Goal: Information Seeking & Learning: Compare options

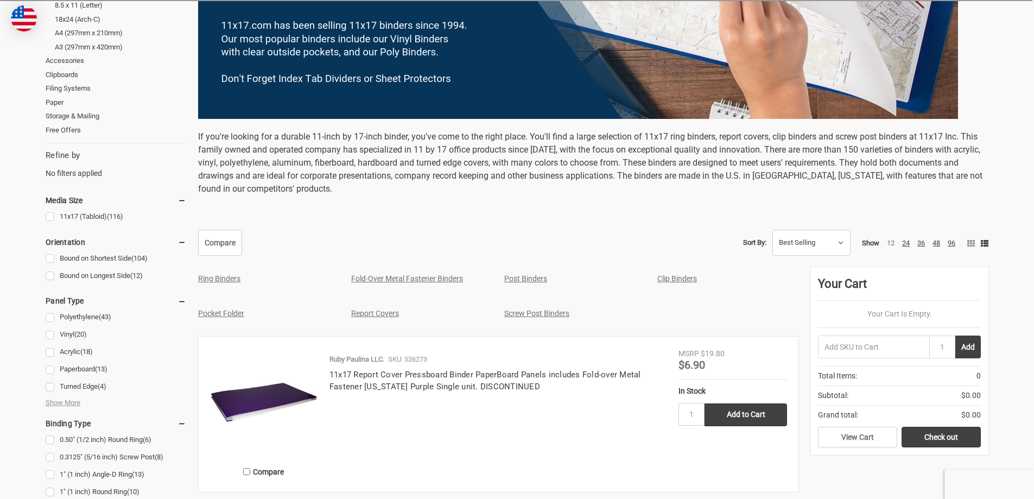
scroll to position [326, 0]
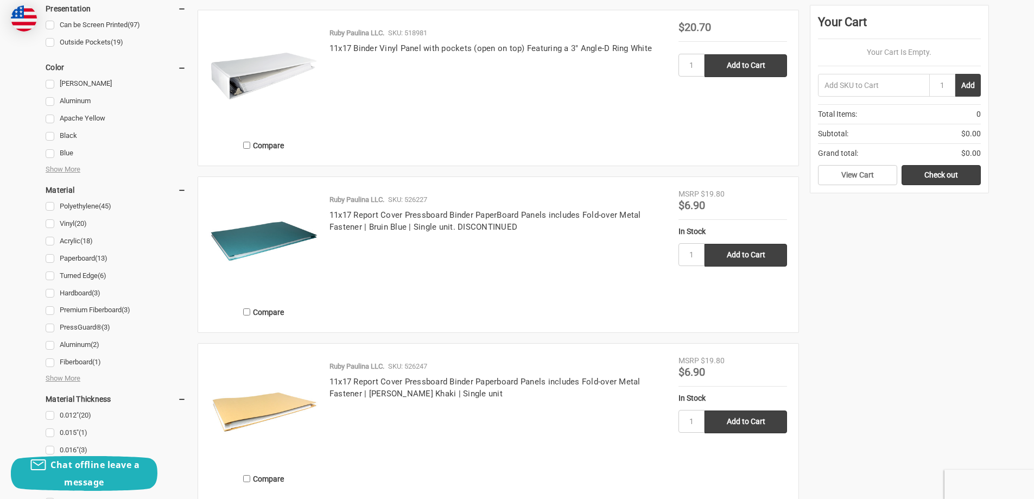
scroll to position [1031, 0]
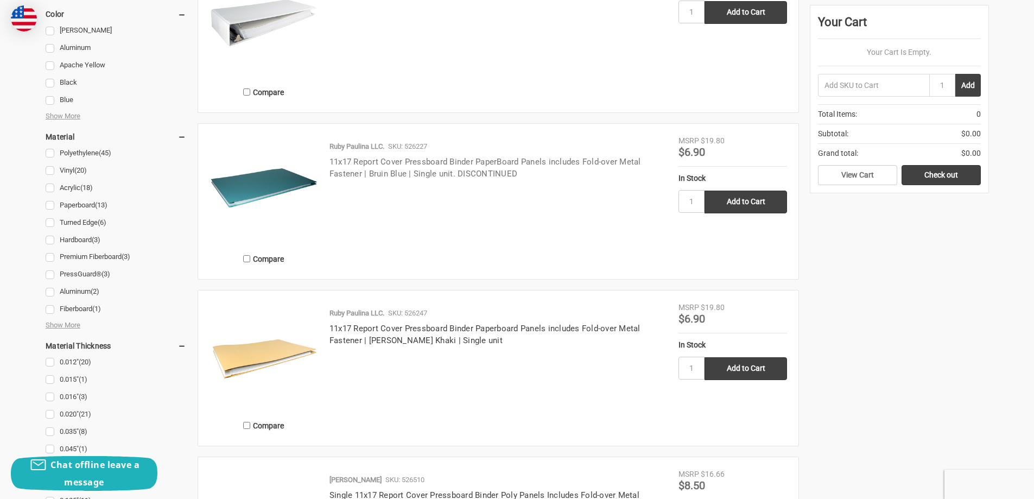
click at [453, 163] on link "11x17 Report Cover Pressboard Binder PaperBoard Panels includes Fold-over Metal…" at bounding box center [484, 168] width 311 height 22
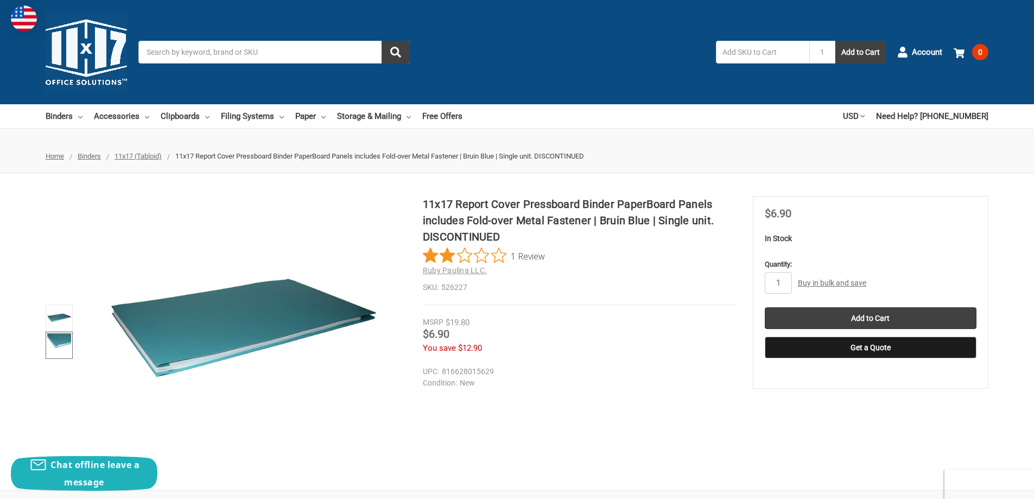
click at [66, 347] on img at bounding box center [59, 345] width 24 height 24
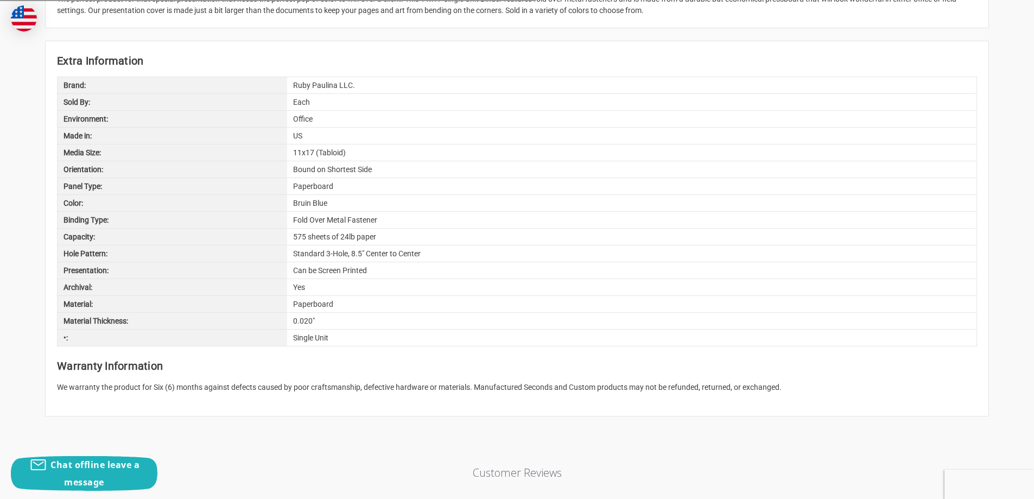
scroll to position [597, 0]
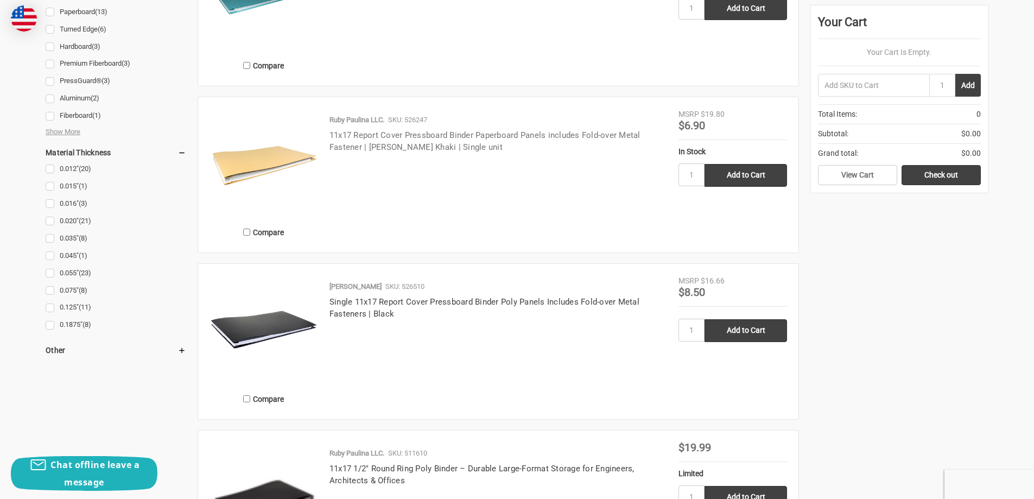
scroll to position [1248, 0]
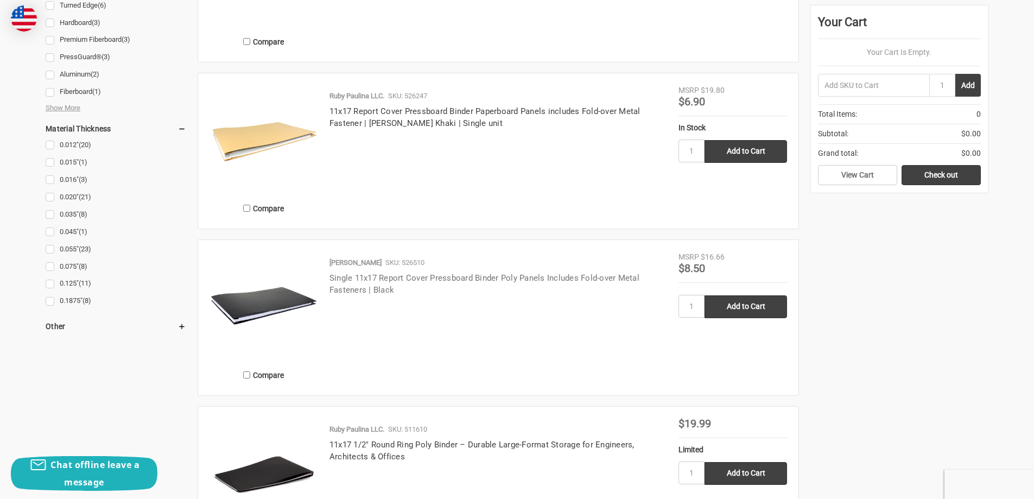
click at [352, 292] on link "Single 11x17 Report Cover Pressboard Binder Poly Panels Includes Fold-over Meta…" at bounding box center [484, 284] width 310 height 22
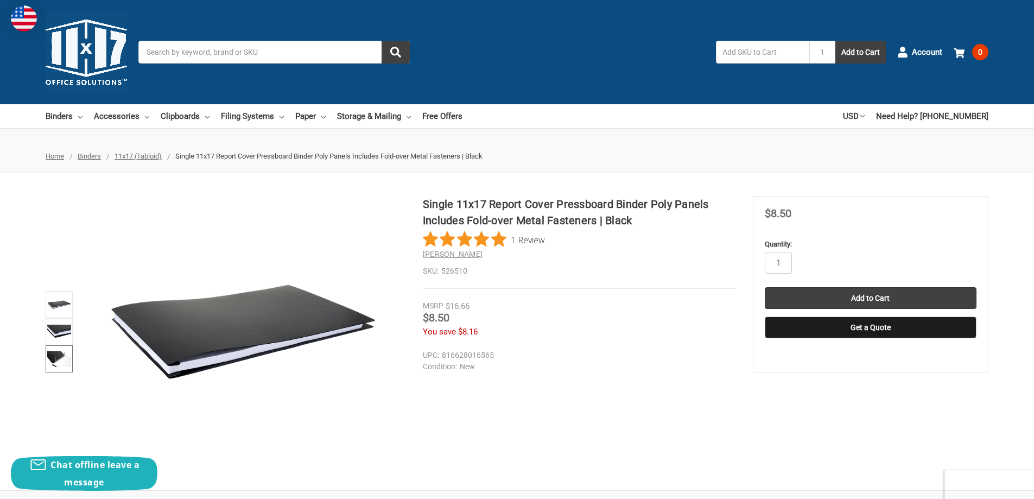
click at [61, 351] on img at bounding box center [59, 359] width 24 height 24
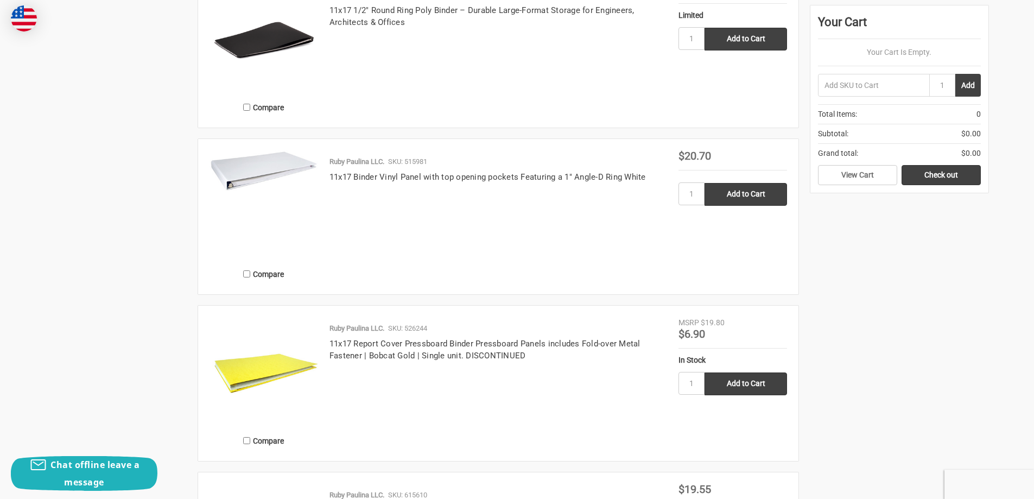
scroll to position [1628, 0]
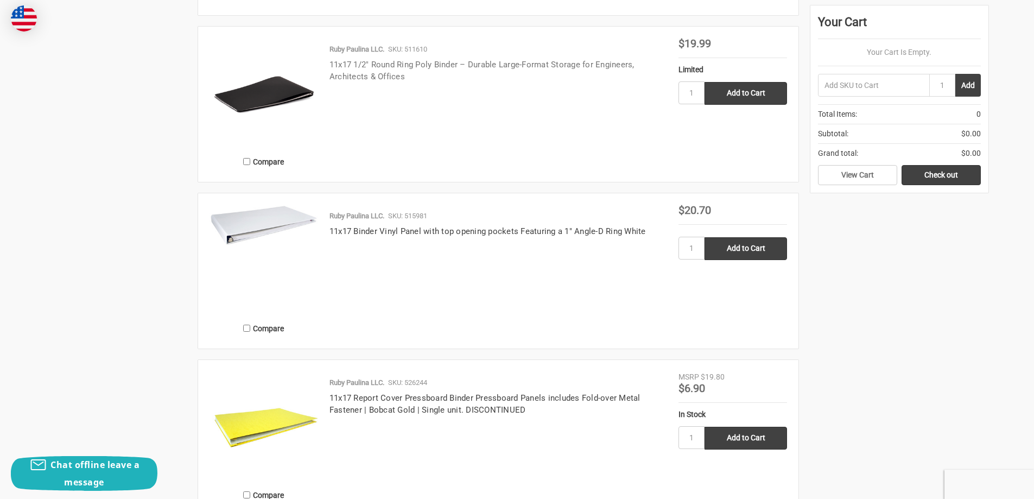
click at [414, 66] on link "11x17 1/2" Round Ring Poly Binder – Durable Large-Format Storage for Engineers,…" at bounding box center [481, 71] width 305 height 22
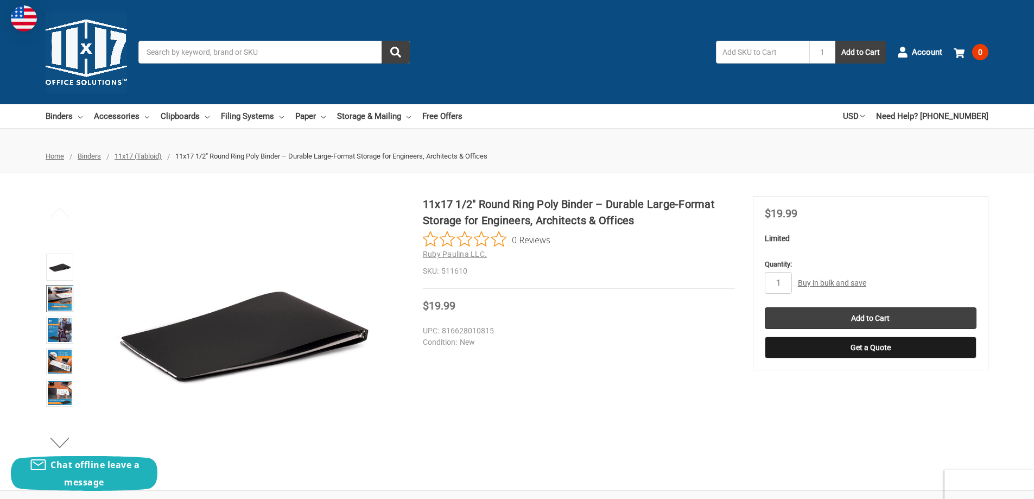
click at [69, 296] on img at bounding box center [60, 299] width 24 height 24
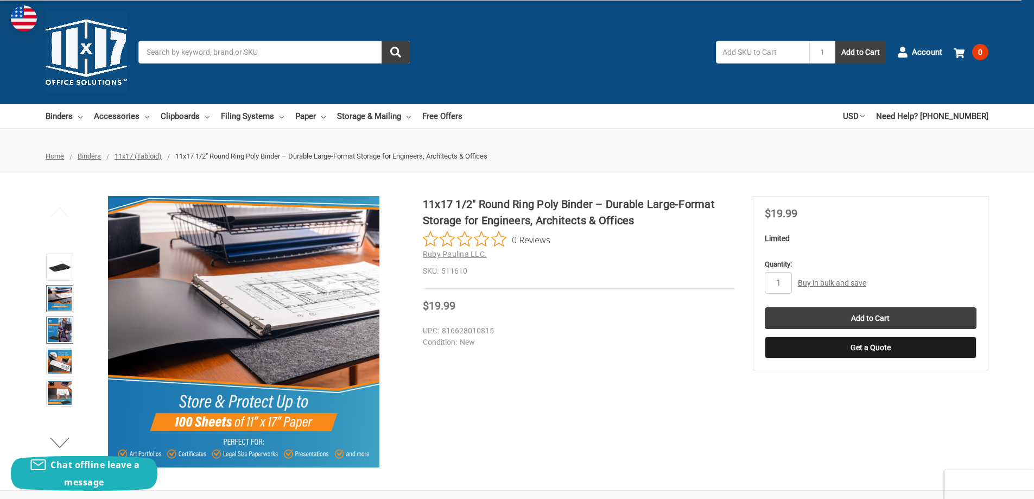
click at [59, 326] on img at bounding box center [60, 330] width 24 height 24
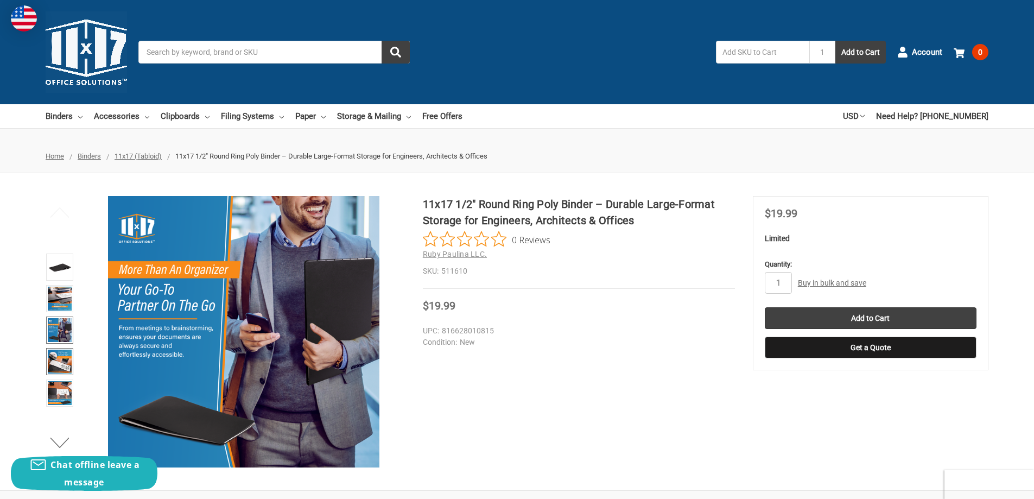
click at [54, 350] on img at bounding box center [60, 361] width 24 height 24
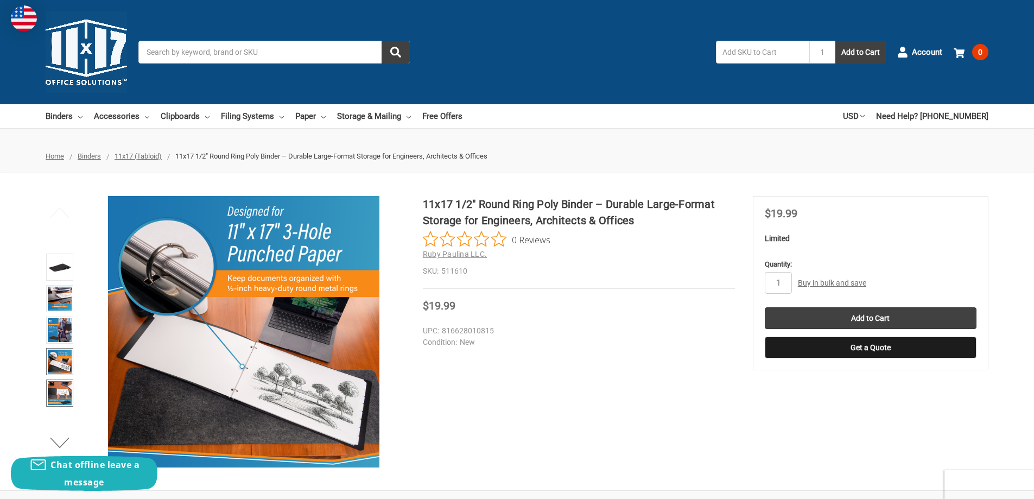
click at [55, 381] on img at bounding box center [60, 393] width 24 height 24
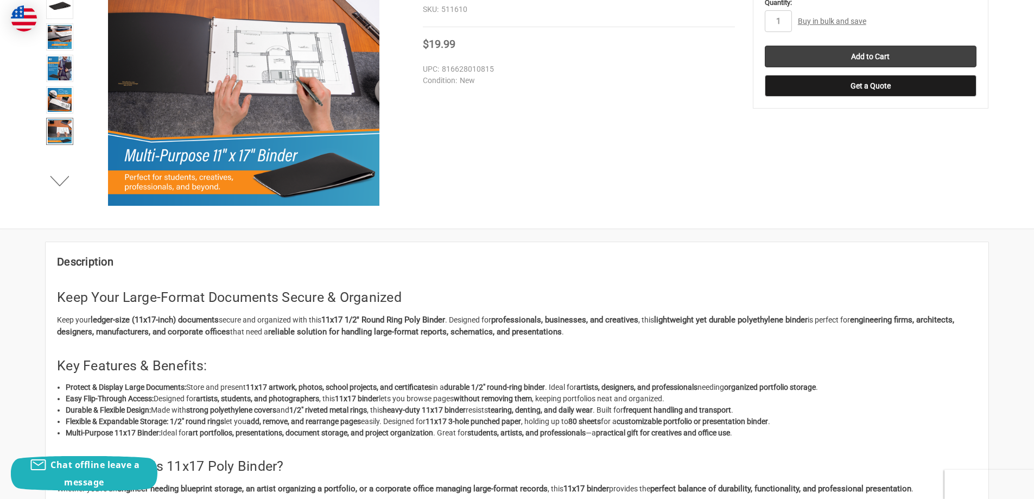
scroll to position [271, 0]
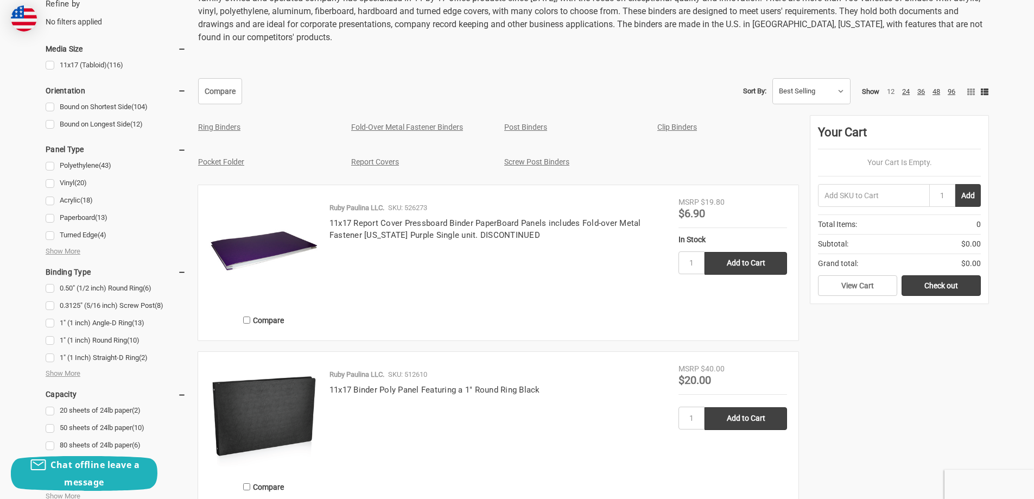
scroll to position [488, 0]
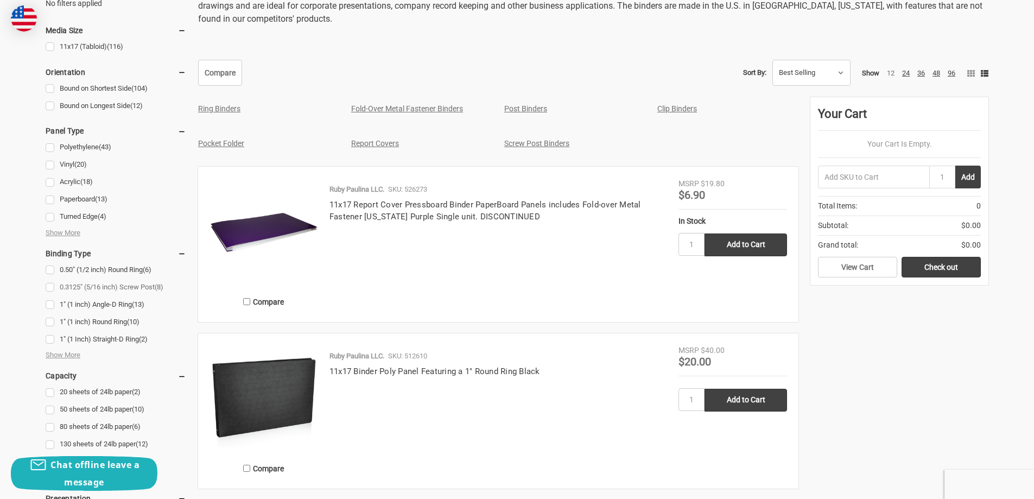
click at [124, 289] on link "0.3125" (5/16 inch) Screw Post (8)" at bounding box center [116, 287] width 141 height 15
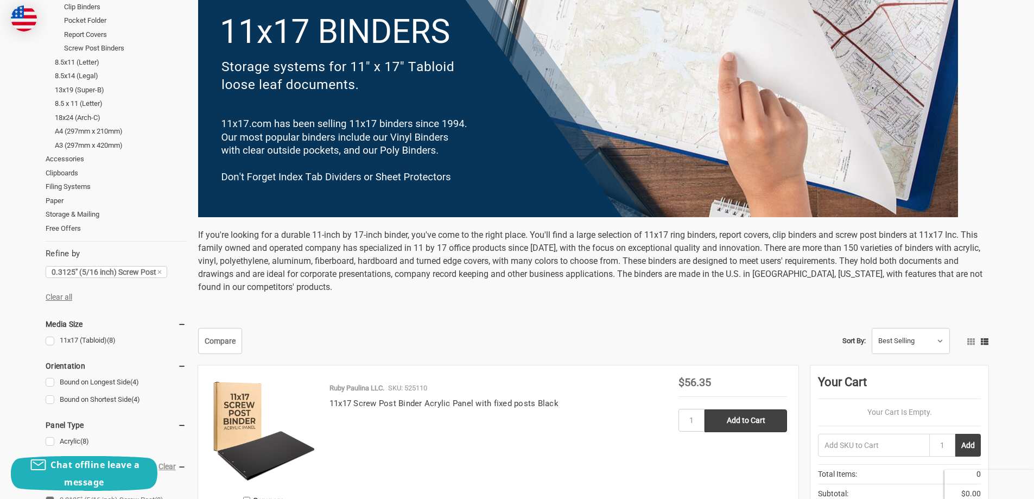
scroll to position [326, 0]
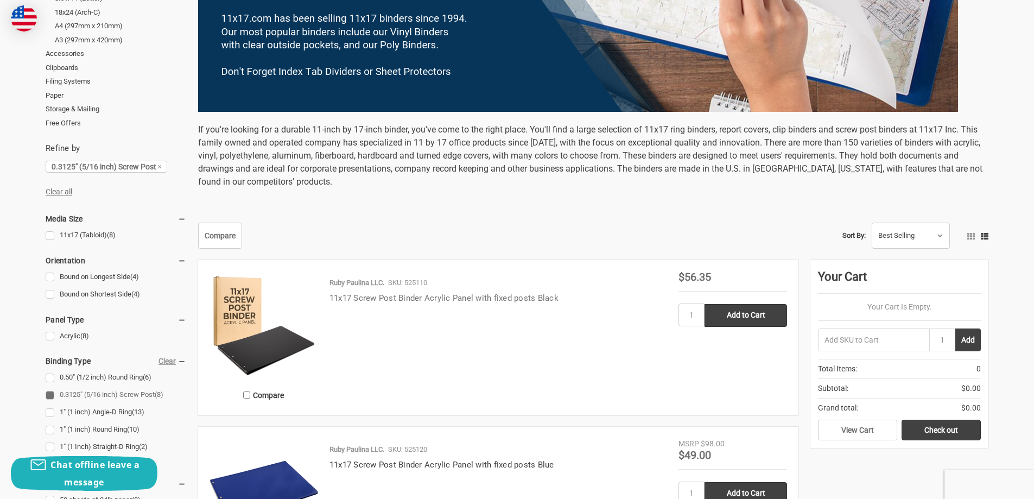
click at [380, 300] on link "11x17 Screw Post Binder Acrylic Panel with fixed posts Black" at bounding box center [443, 298] width 229 height 10
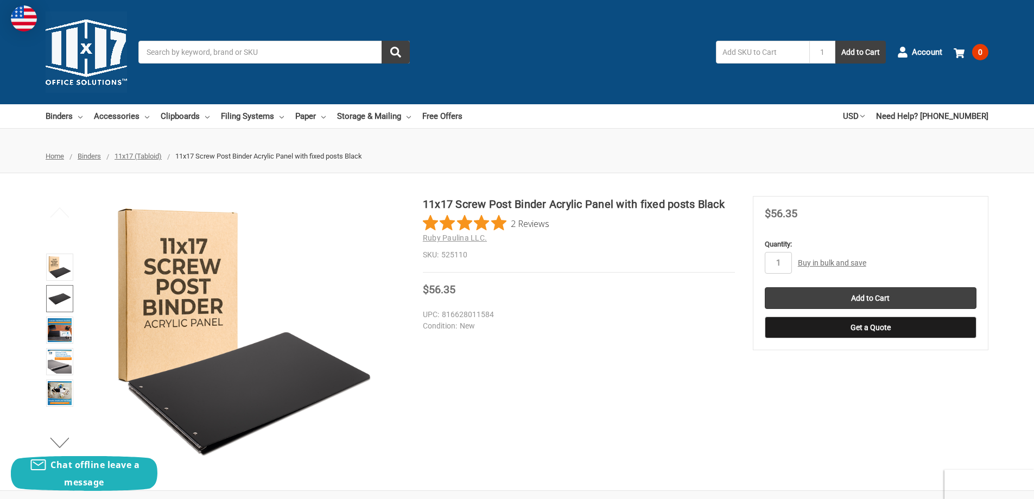
click at [62, 295] on img at bounding box center [60, 299] width 24 height 24
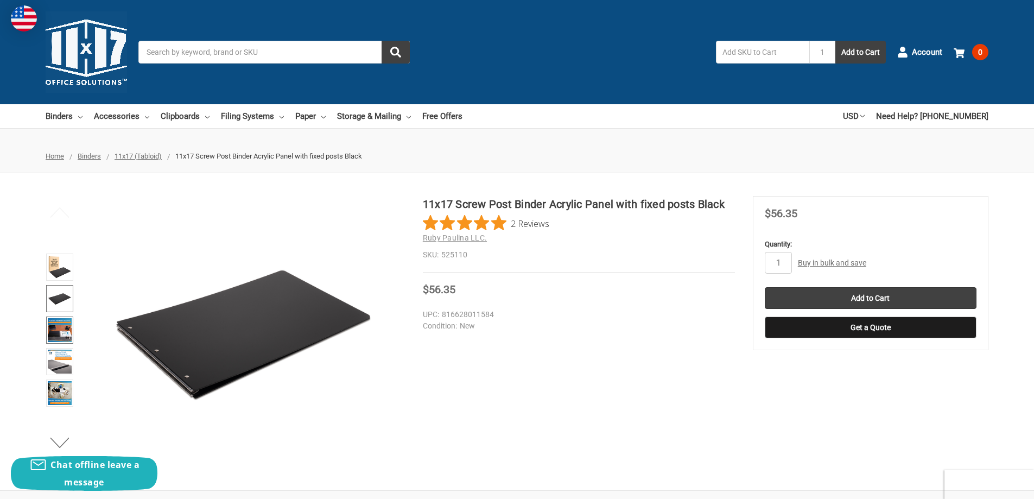
click at [61, 322] on img at bounding box center [60, 330] width 24 height 24
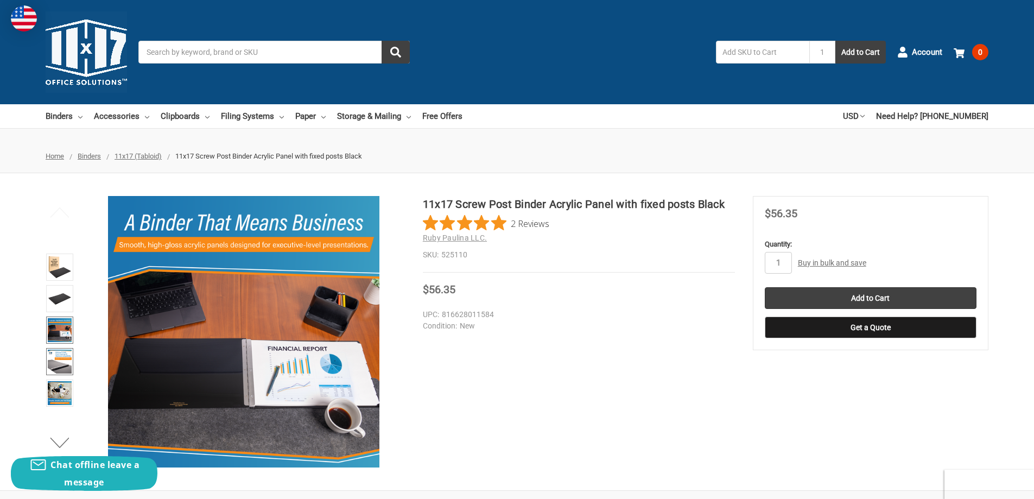
click at [63, 366] on img at bounding box center [60, 361] width 24 height 24
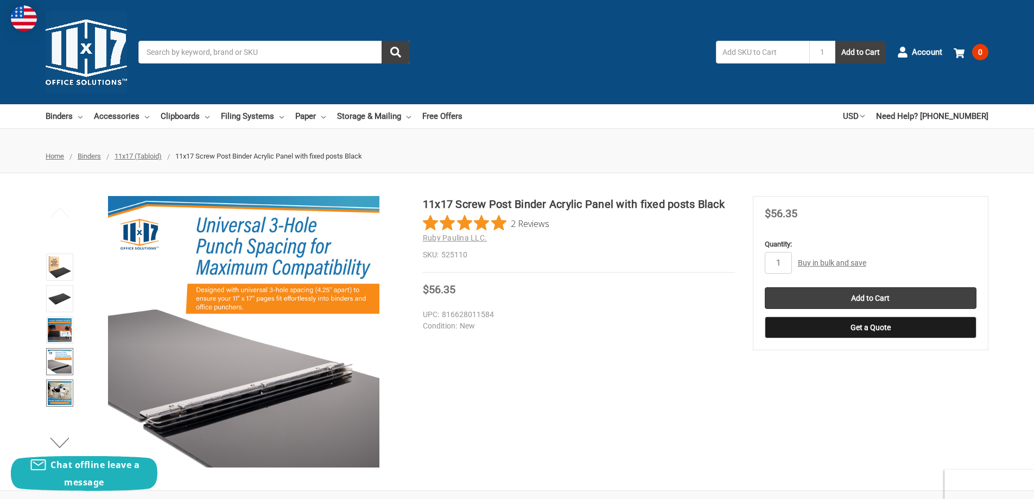
click at [63, 381] on img at bounding box center [60, 393] width 24 height 24
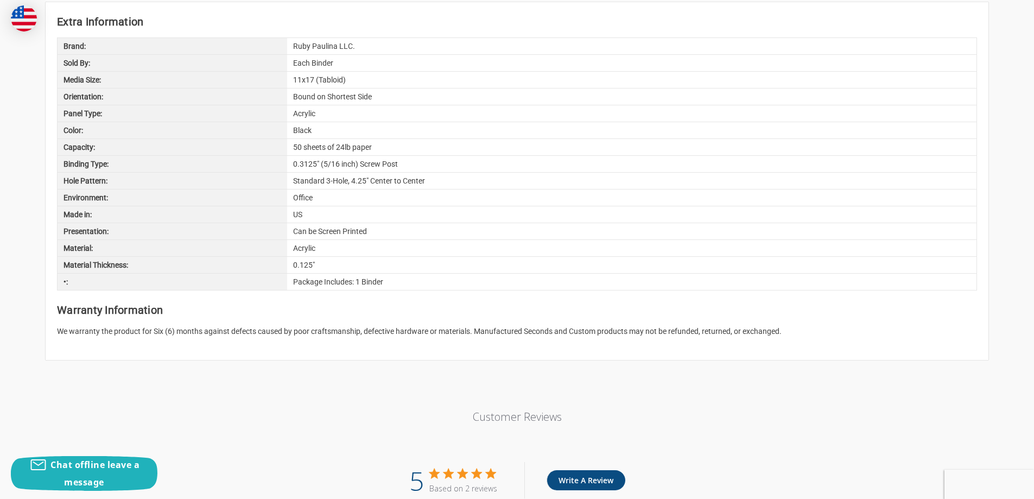
scroll to position [1031, 0]
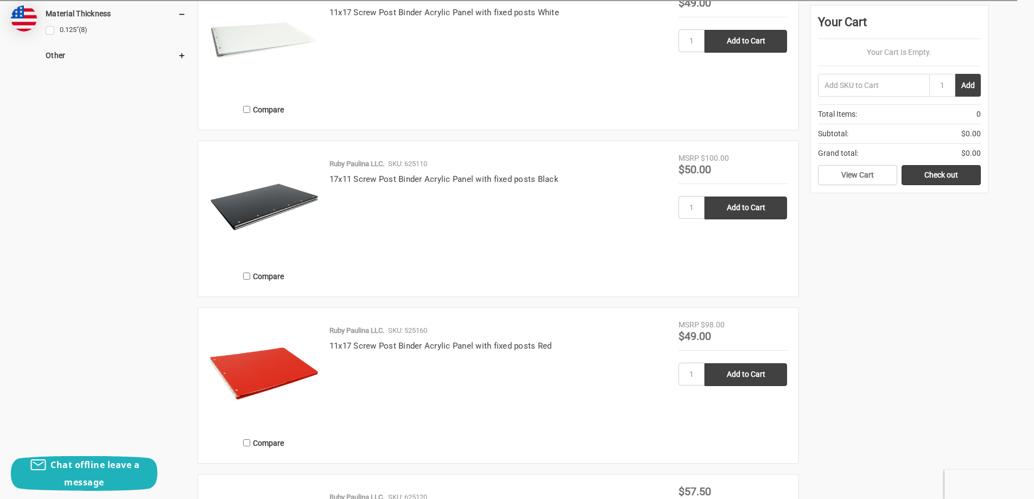
scroll to position [1139, 0]
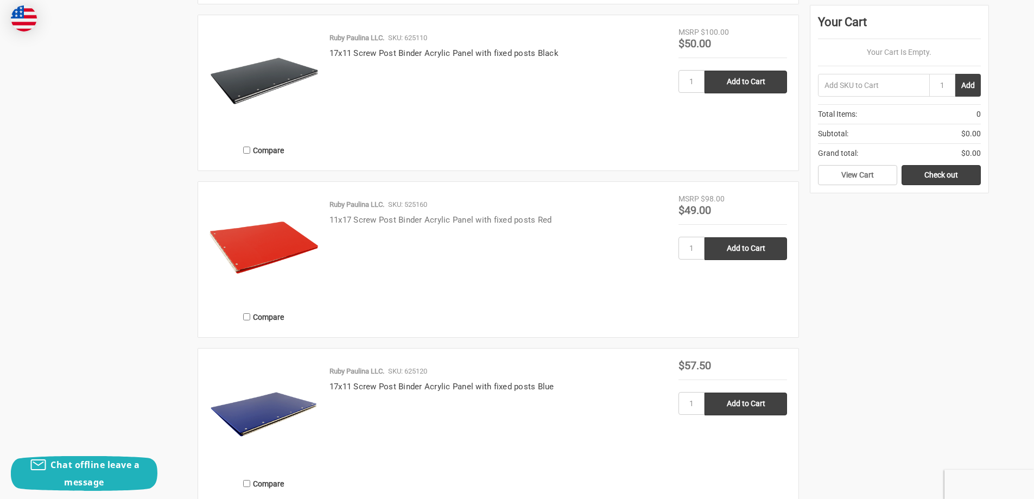
click at [455, 218] on link "11x17 Screw Post Binder Acrylic Panel with fixed posts Red" at bounding box center [440, 220] width 222 height 10
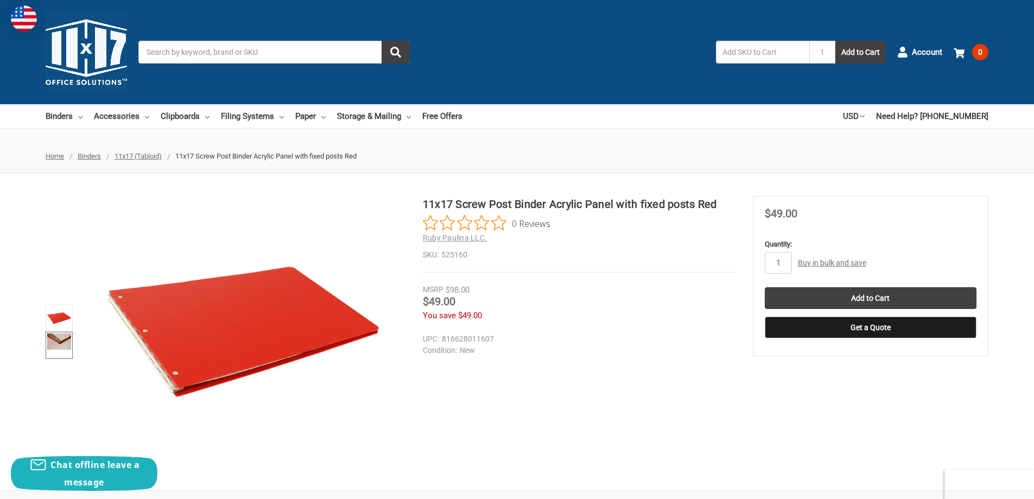
click at [65, 339] on img at bounding box center [59, 341] width 24 height 16
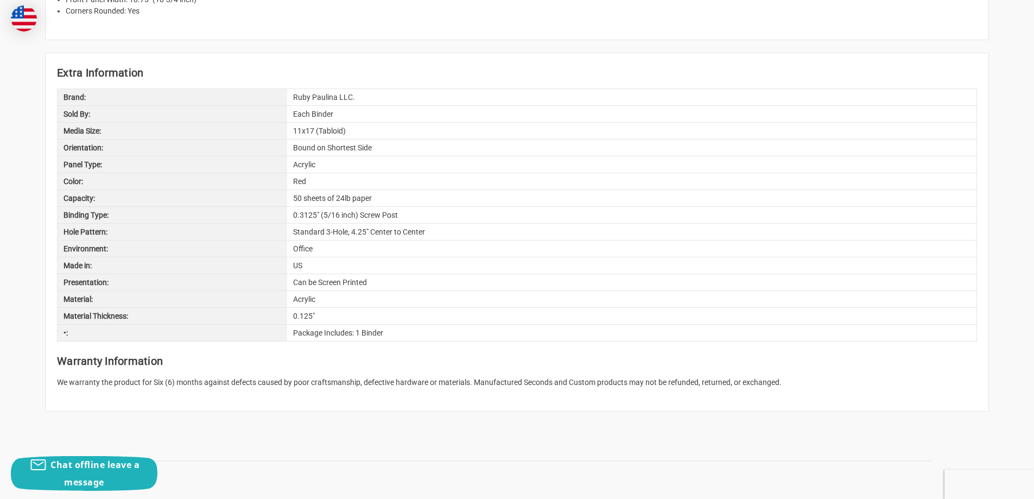
scroll to position [868, 0]
